Goal: Task Accomplishment & Management: Manage account settings

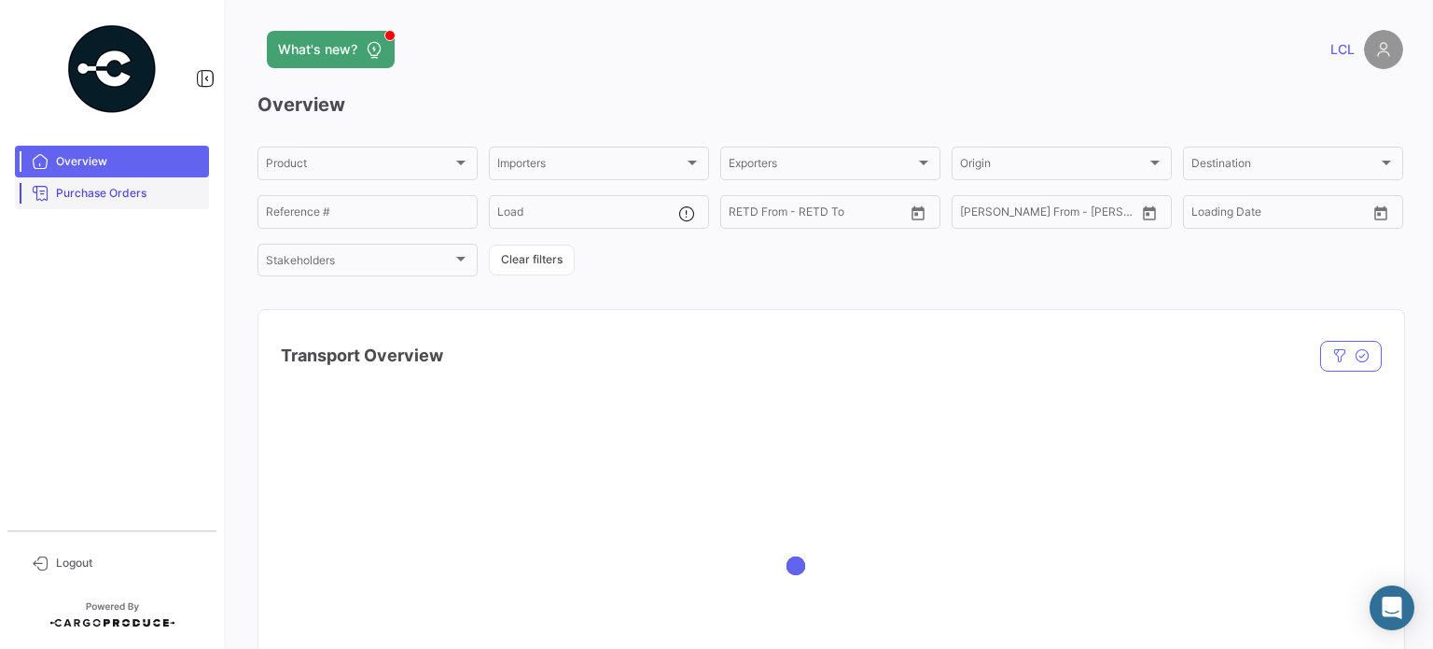
click at [91, 201] on span "Purchase Orders" at bounding box center [129, 193] width 146 height 17
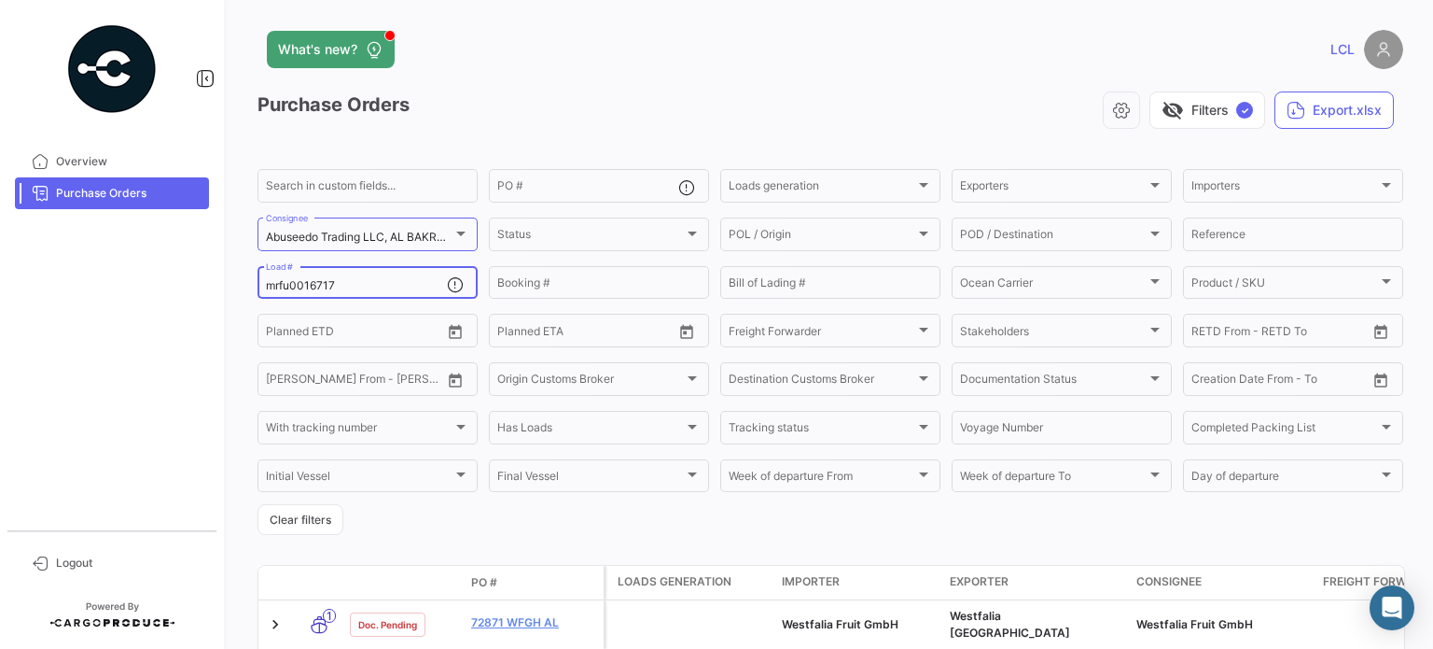
click at [316, 290] on input "mrfu0016717" at bounding box center [356, 285] width 181 height 13
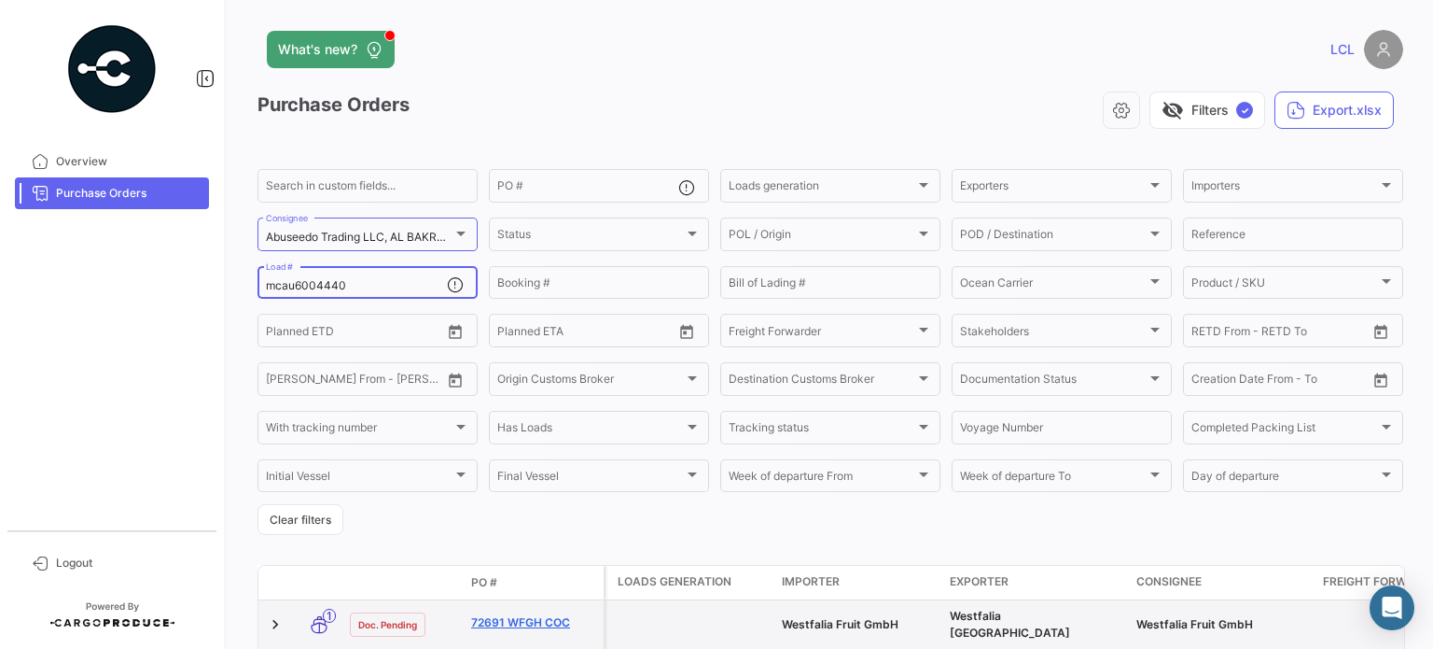
type input "mcau6004440"
click at [541, 614] on link "72691 WFGH COC" at bounding box center [533, 622] width 125 height 17
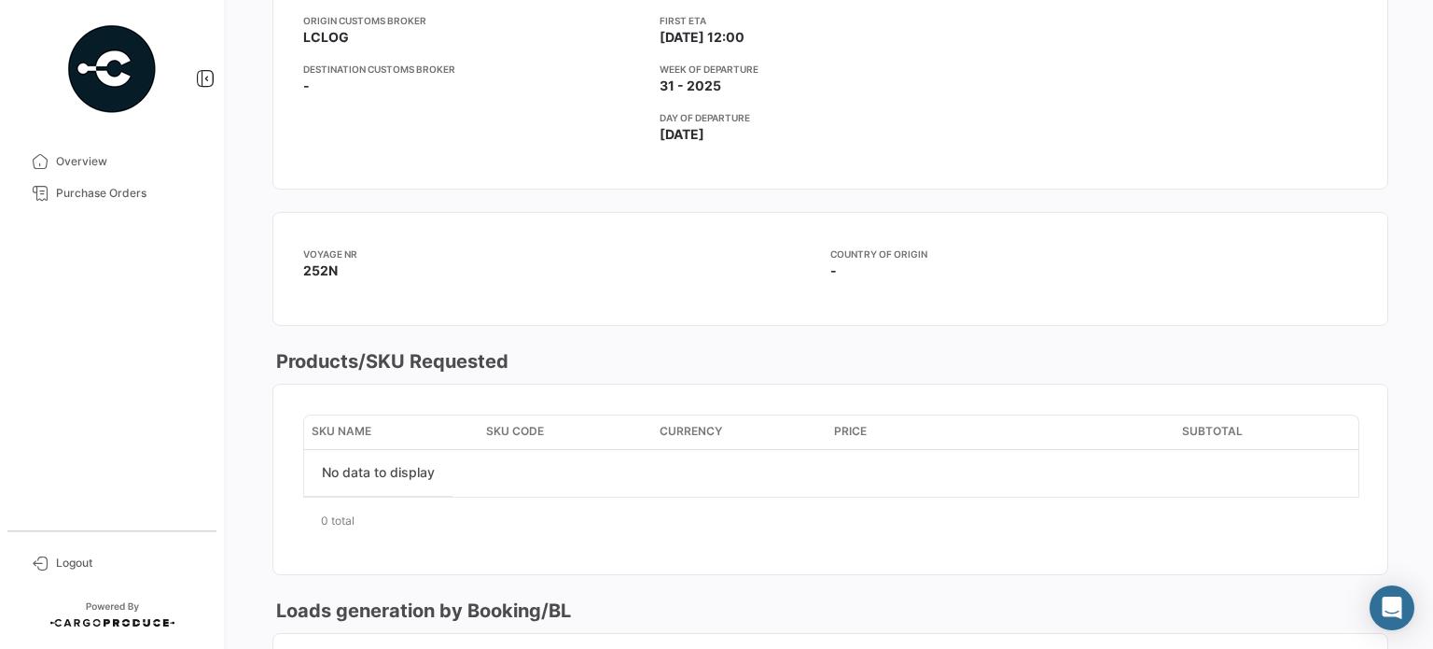
scroll to position [93, 0]
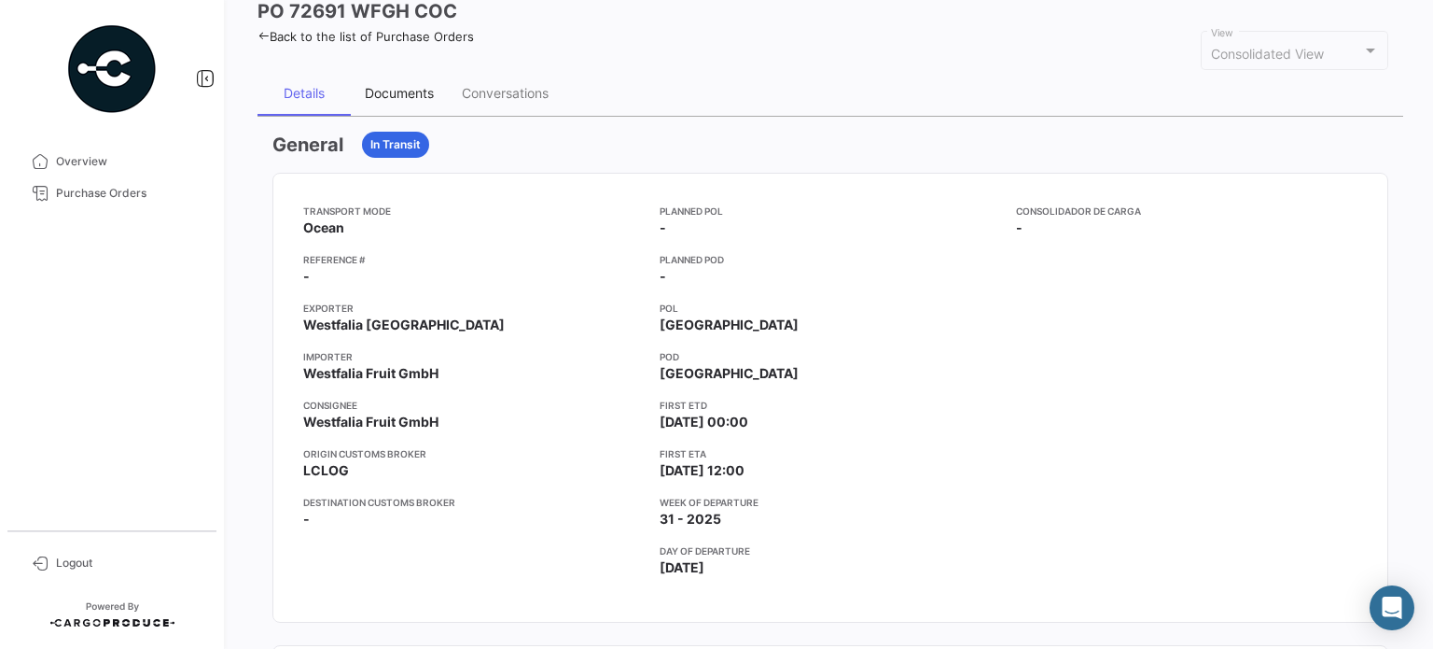
click at [388, 86] on div "Documents" at bounding box center [399, 93] width 69 height 16
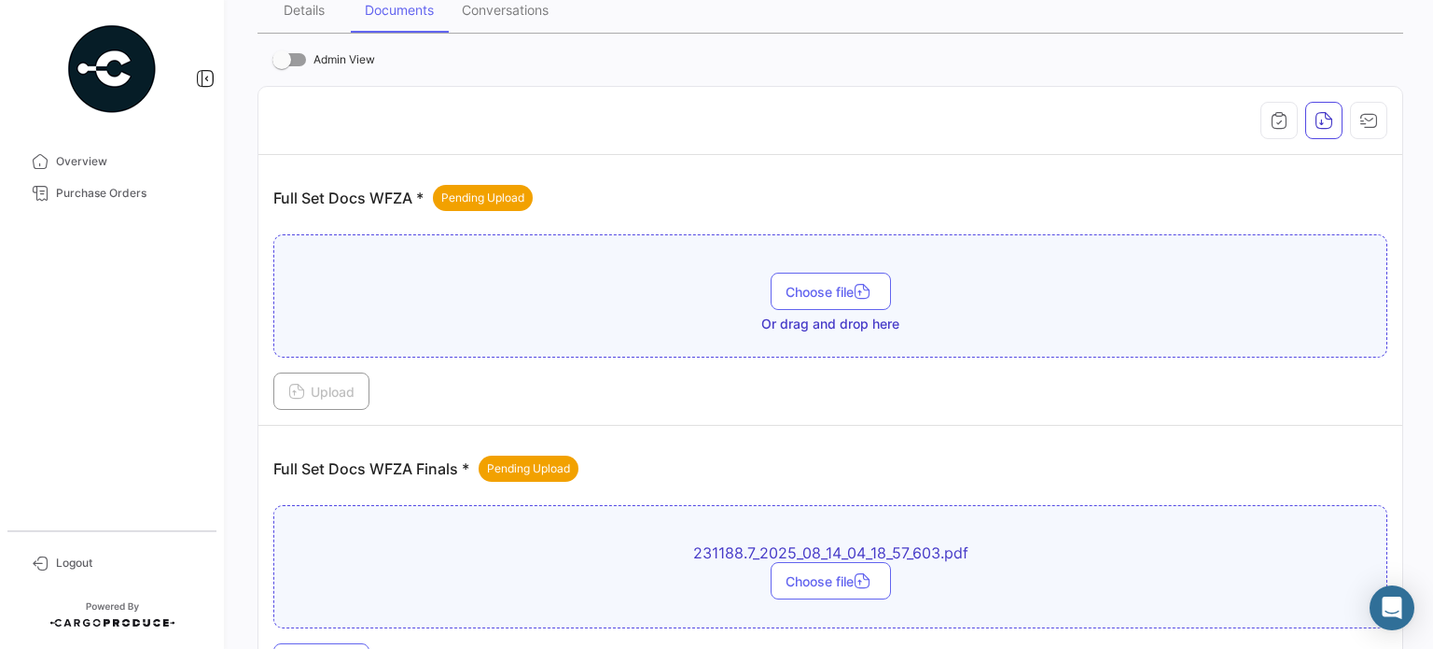
scroll to position [373, 0]
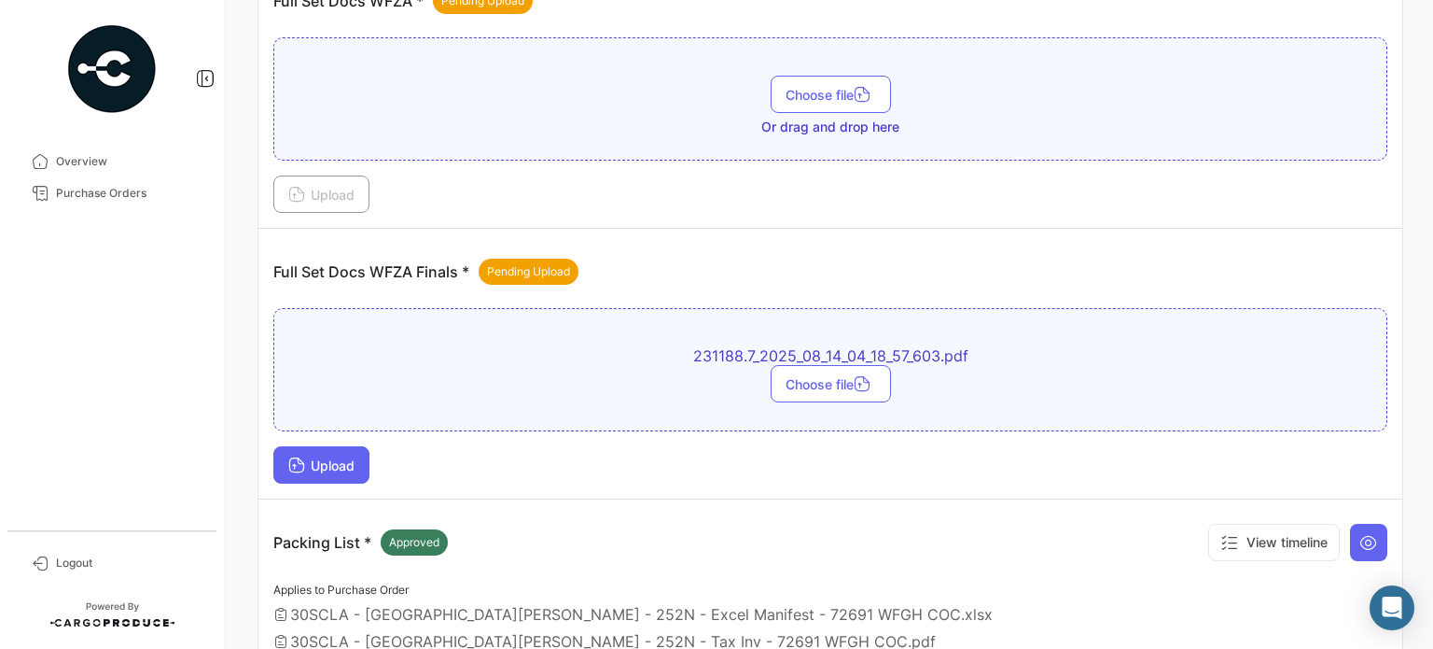
click at [343, 460] on span "Upload" at bounding box center [321, 465] width 66 height 16
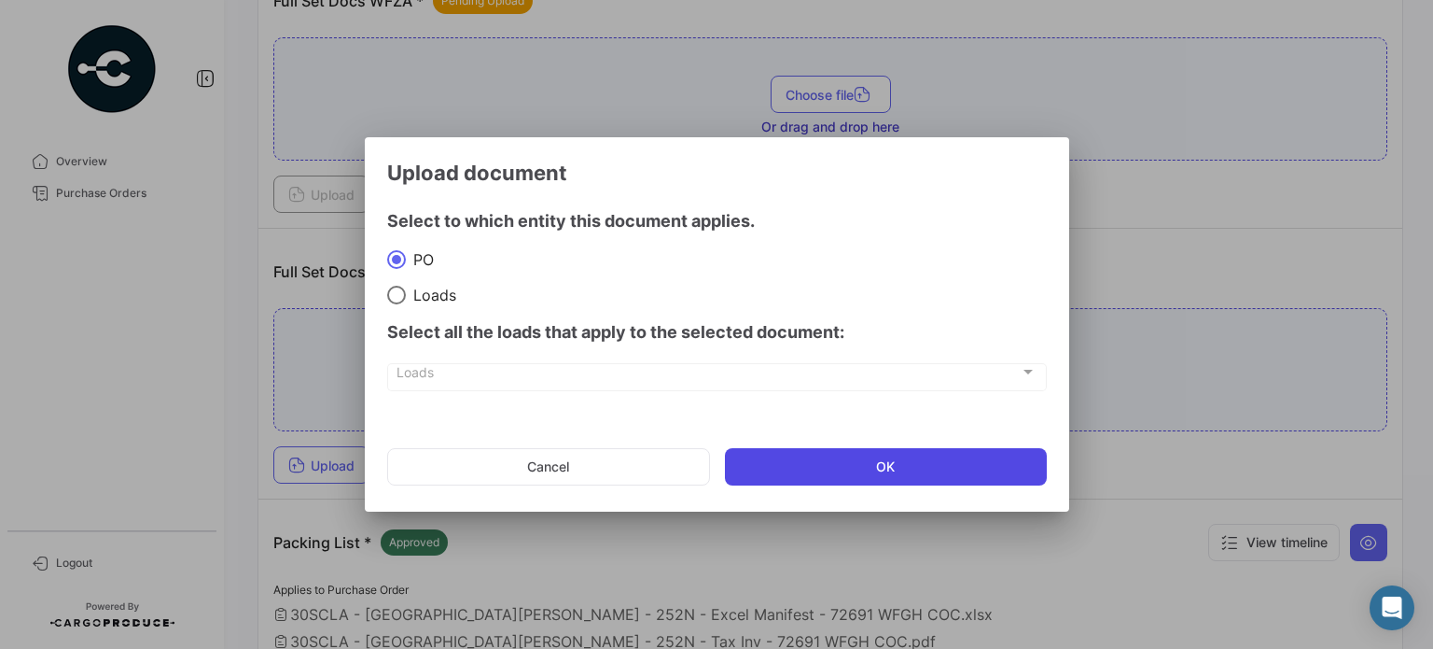
click at [898, 462] on button "OK" at bounding box center [886, 466] width 322 height 37
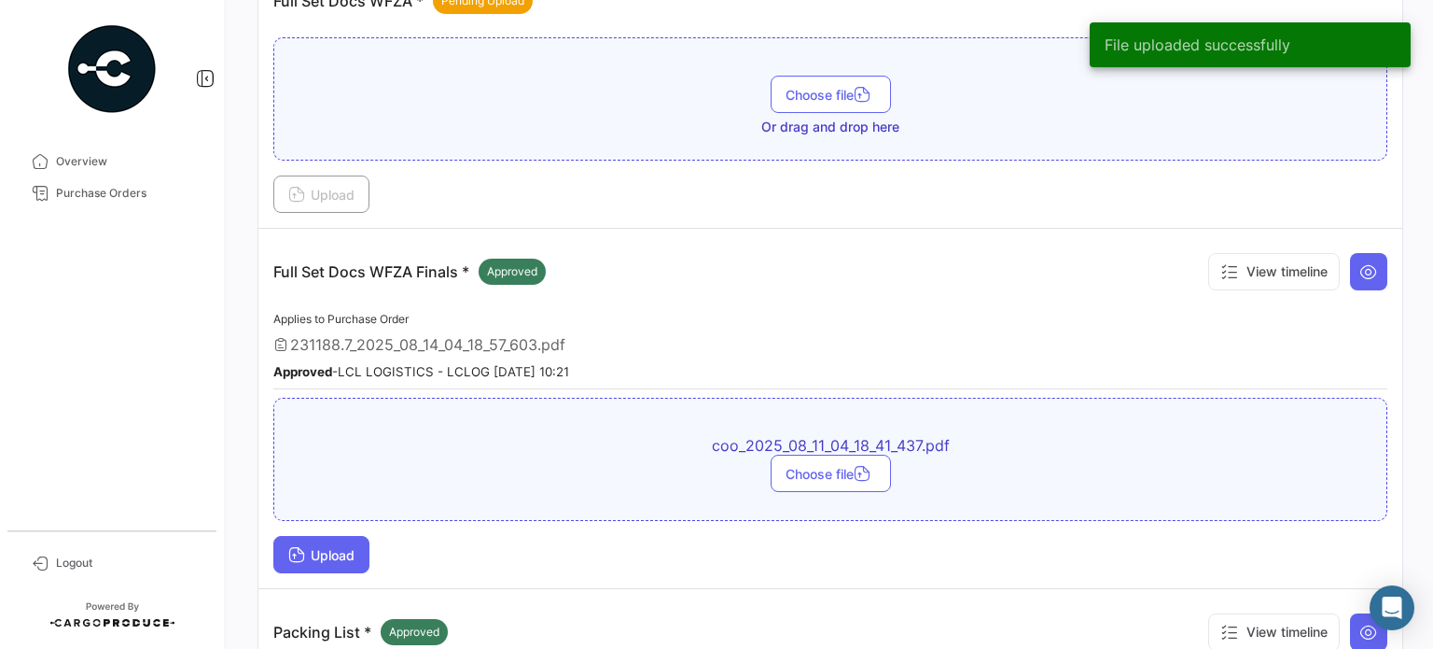
click at [329, 537] on button "Upload" at bounding box center [321, 554] width 96 height 37
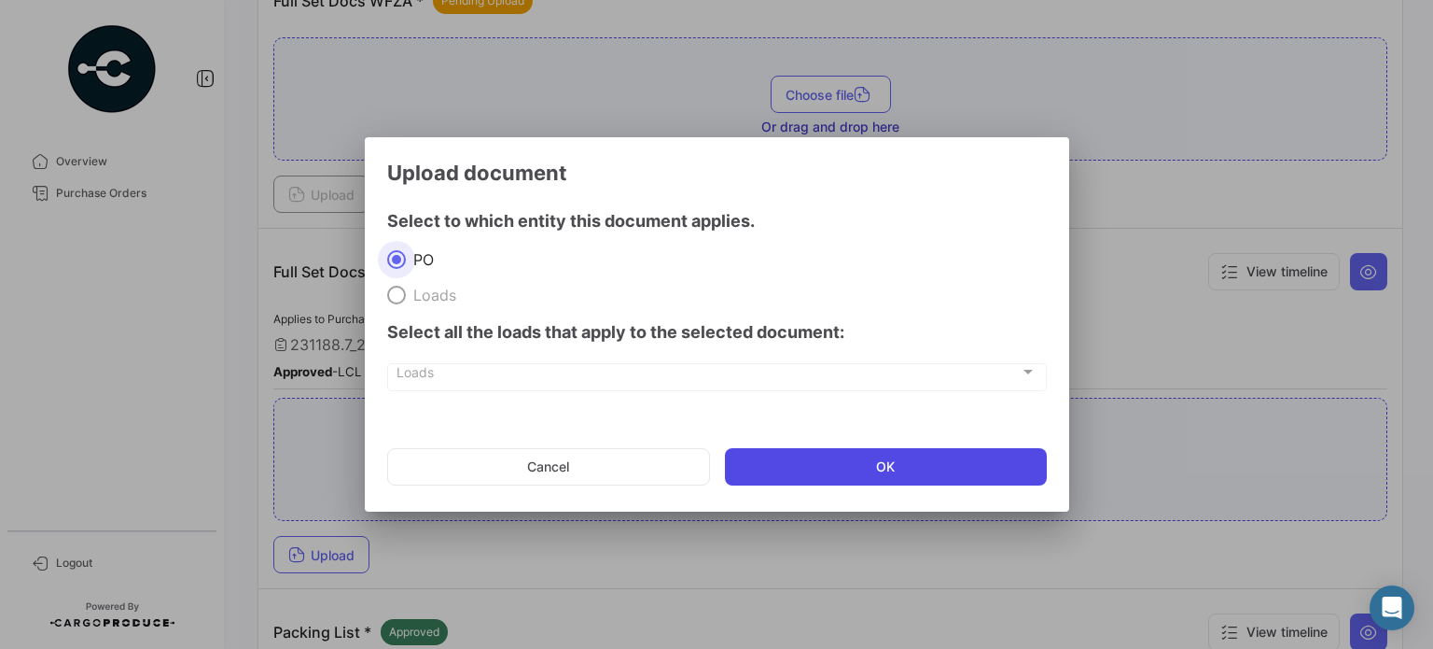
click at [818, 466] on button "OK" at bounding box center [886, 466] width 322 height 37
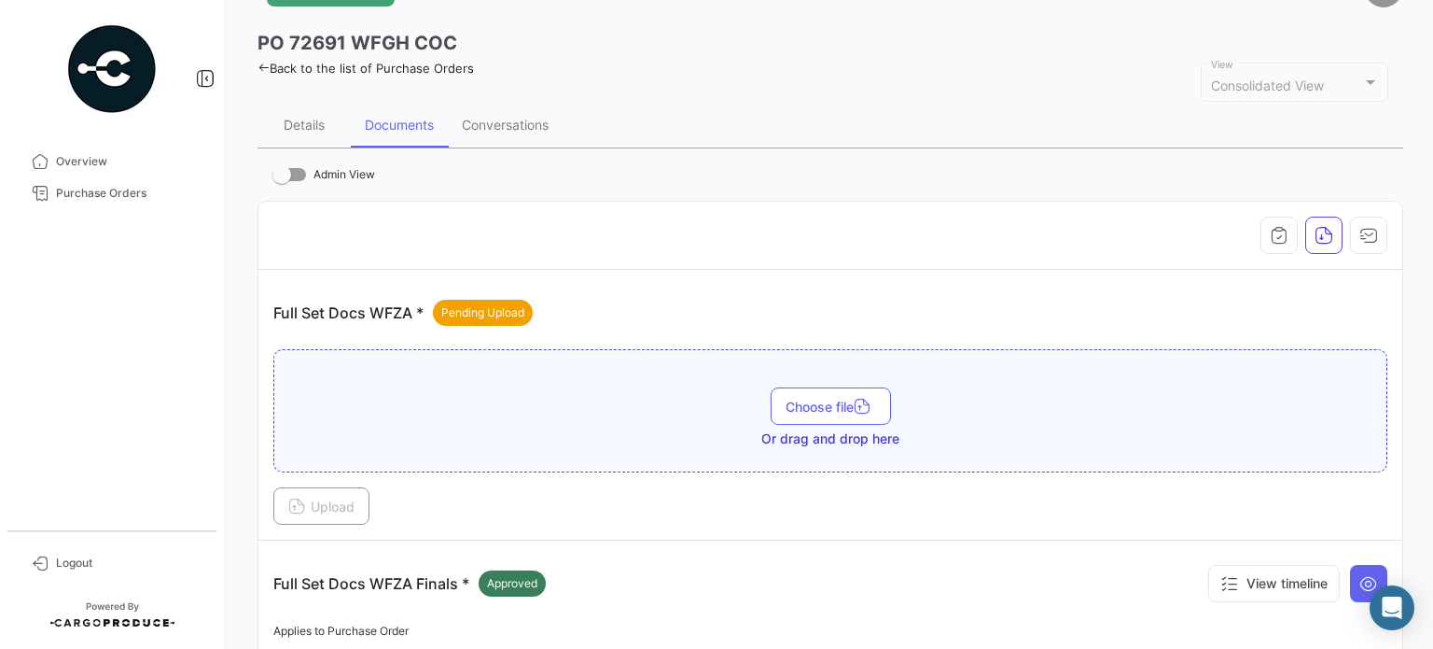
scroll to position [0, 0]
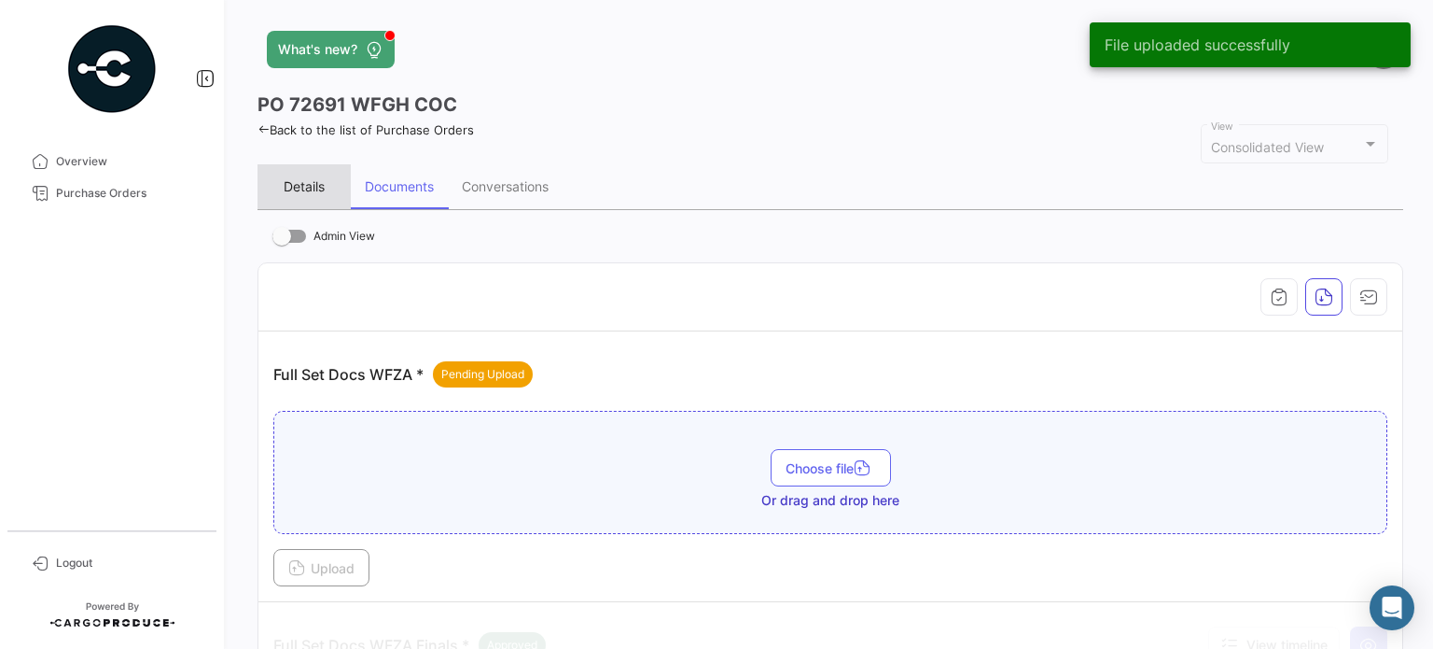
click at [300, 189] on div "Details" at bounding box center [304, 186] width 41 height 16
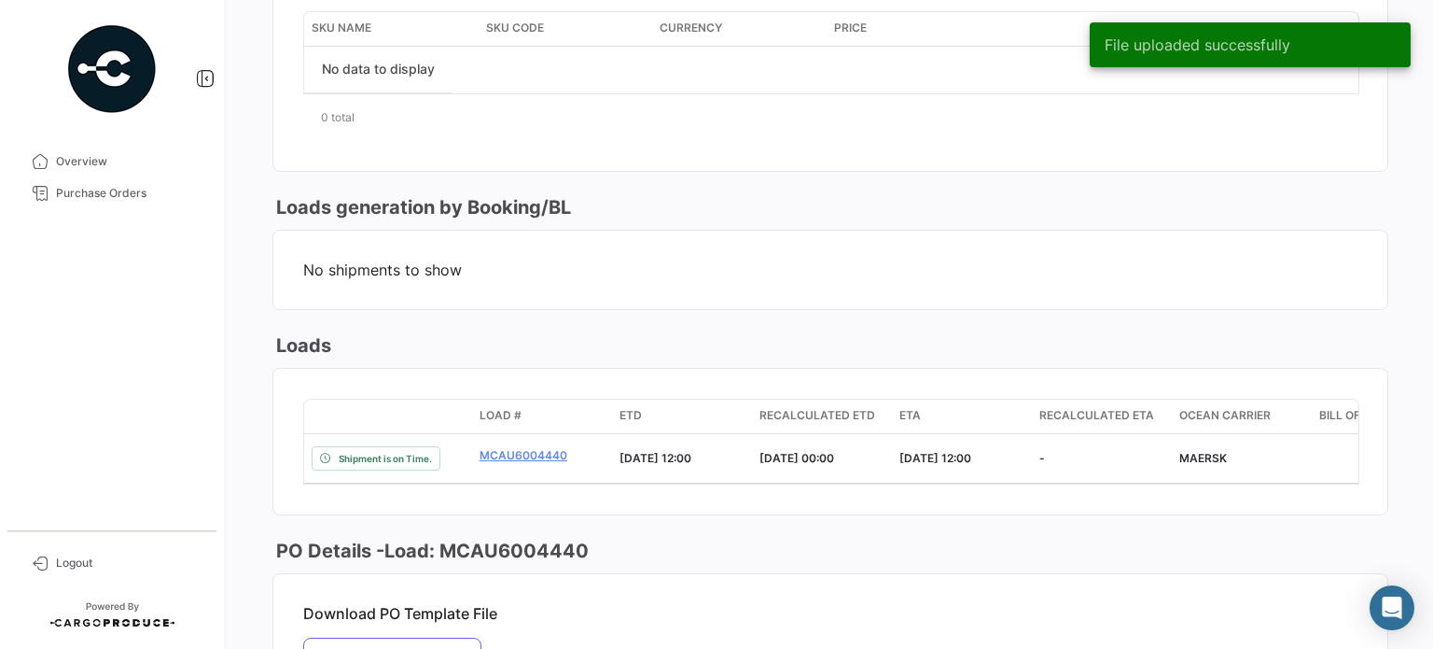
scroll to position [933, 0]
